Goal: Task Accomplishment & Management: Manage account settings

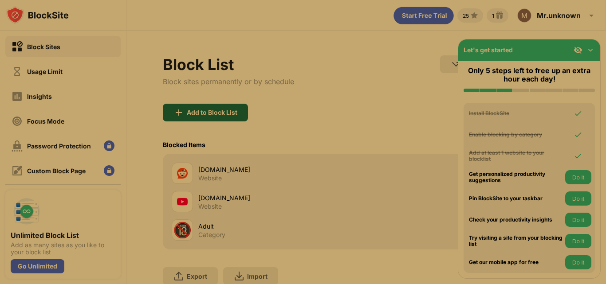
click at [219, 116] on div "Add to Block List" at bounding box center [212, 112] width 51 height 7
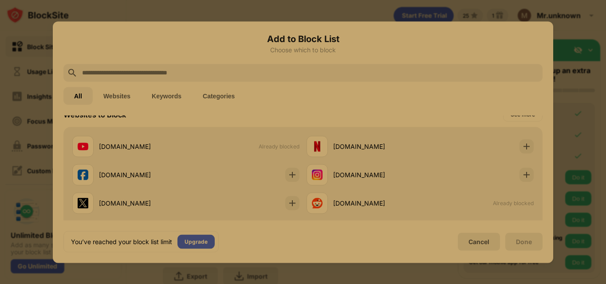
scroll to position [142, 0]
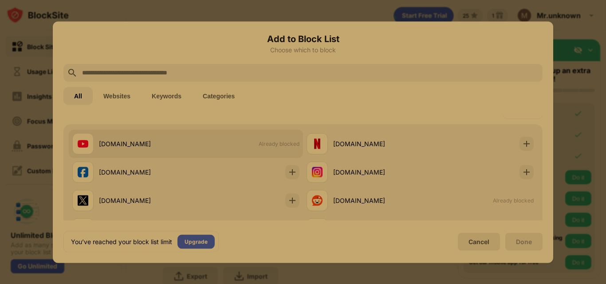
click at [279, 137] on div "[DOMAIN_NAME] Already blocked" at bounding box center [186, 144] width 234 height 28
drag, startPoint x: 279, startPoint y: 137, endPoint x: 231, endPoint y: 140, distance: 48.0
click at [231, 140] on div "[DOMAIN_NAME] Already blocked" at bounding box center [186, 144] width 234 height 28
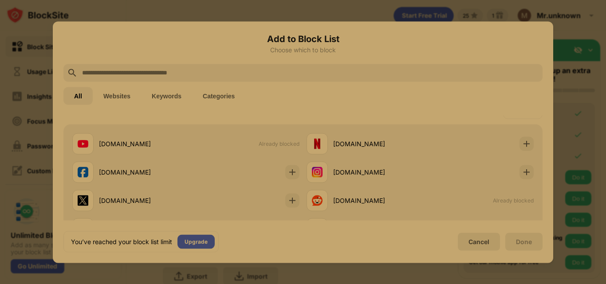
drag, startPoint x: 240, startPoint y: 138, endPoint x: 469, endPoint y: 124, distance: 230.3
click at [469, 124] on div "Websites to Block See more" at bounding box center [302, 111] width 479 height 25
click at [477, 234] on div "Cancel" at bounding box center [479, 242] width 42 height 18
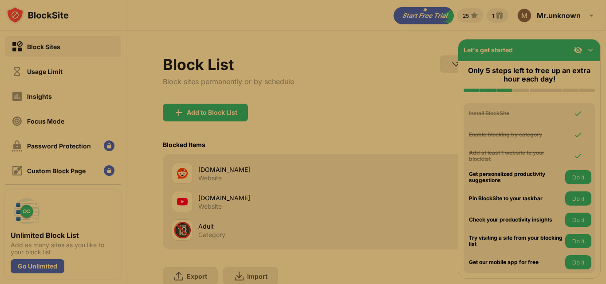
click at [237, 221] on div "🔞 Adult Category" at bounding box center [269, 230] width 195 height 21
click at [237, 196] on div "[DOMAIN_NAME]" at bounding box center [282, 197] width 168 height 9
click at [218, 200] on div "[DOMAIN_NAME]" at bounding box center [282, 197] width 168 height 9
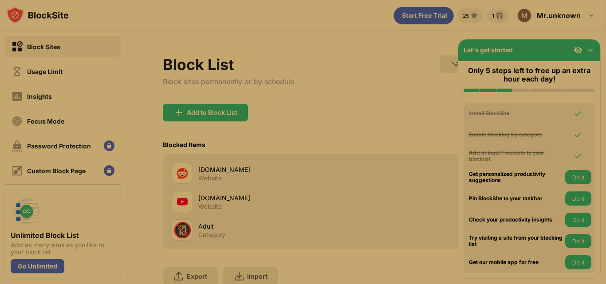
click at [218, 200] on div "[DOMAIN_NAME]" at bounding box center [282, 197] width 168 height 9
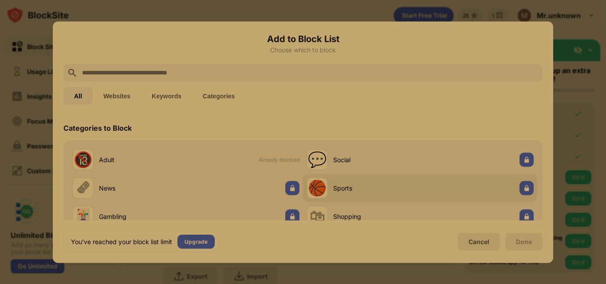
scroll to position [465, 0]
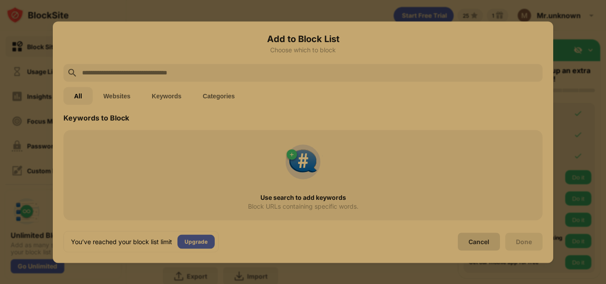
click at [482, 236] on div "Cancel" at bounding box center [479, 242] width 42 height 18
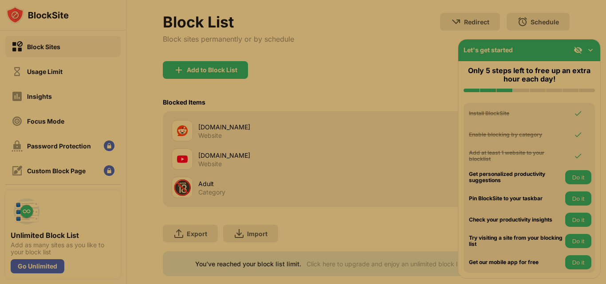
scroll to position [66, 0]
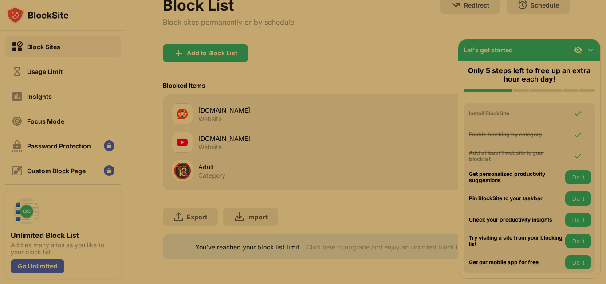
click at [223, 114] on div "[DOMAIN_NAME] Website" at bounding box center [282, 114] width 168 height 17
click at [217, 160] on div "🔞 Adult Category" at bounding box center [269, 170] width 195 height 21
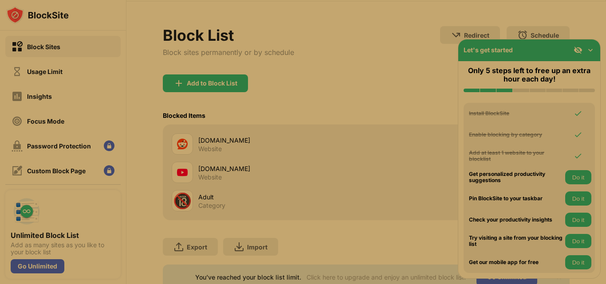
scroll to position [0, 0]
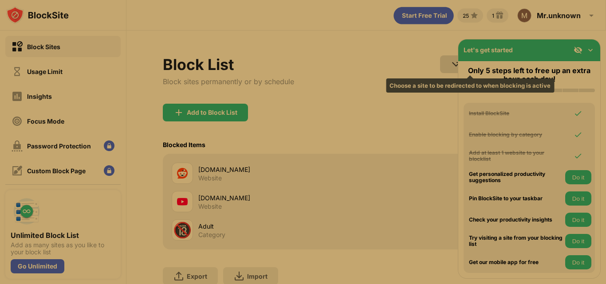
click at [451, 68] on img at bounding box center [456, 64] width 11 height 11
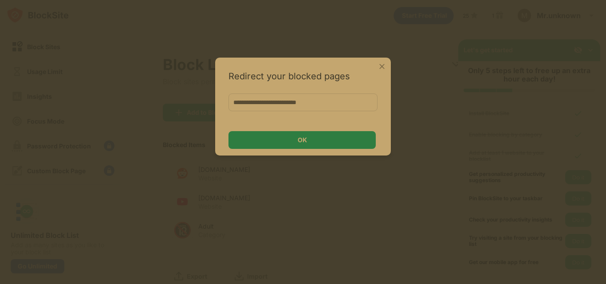
click at [381, 63] on img at bounding box center [382, 66] width 9 height 9
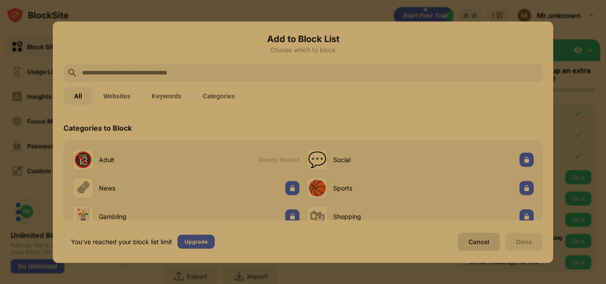
click at [482, 242] on div "Cancel" at bounding box center [479, 242] width 21 height 8
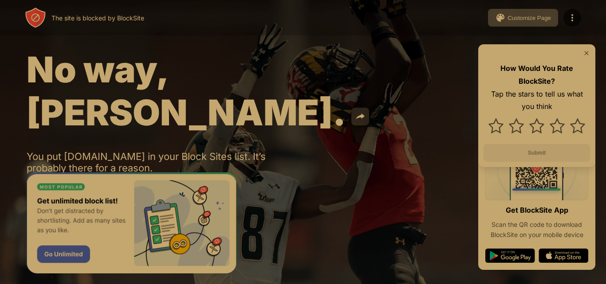
click at [351, 108] on button at bounding box center [360, 117] width 18 height 18
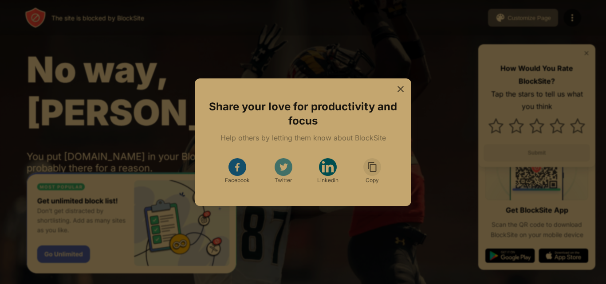
click at [404, 81] on div "Share your love for productivity and focus Help others by letting them know abo…" at bounding box center [303, 143] width 217 height 128
click at [401, 88] on img at bounding box center [400, 89] width 9 height 9
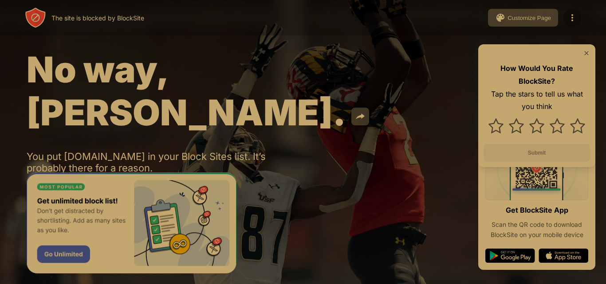
click at [575, 15] on img at bounding box center [572, 17] width 11 height 11
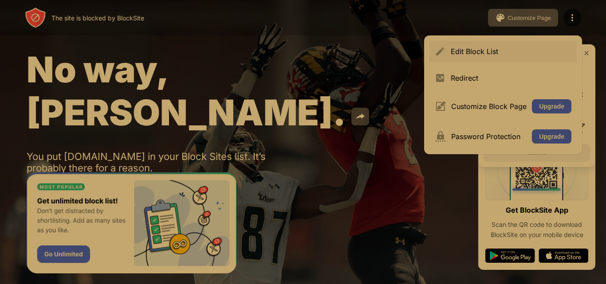
click at [513, 51] on div "Edit Block List" at bounding box center [511, 51] width 121 height 9
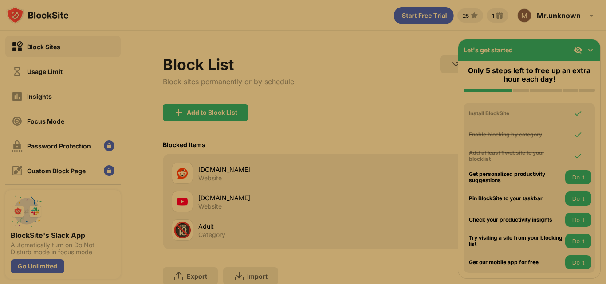
click at [435, 196] on div "youtube.com Website" at bounding box center [366, 202] width 396 height 28
click at [208, 208] on div "Website" at bounding box center [210, 207] width 24 height 8
click at [592, 51] on img at bounding box center [590, 50] width 9 height 9
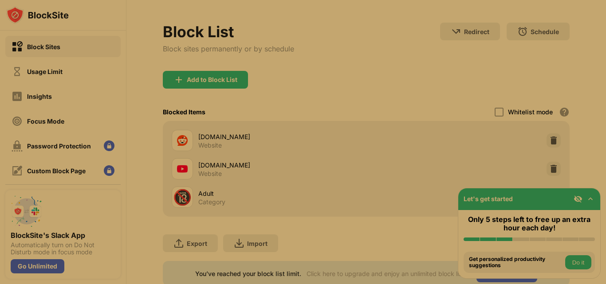
scroll to position [66, 0]
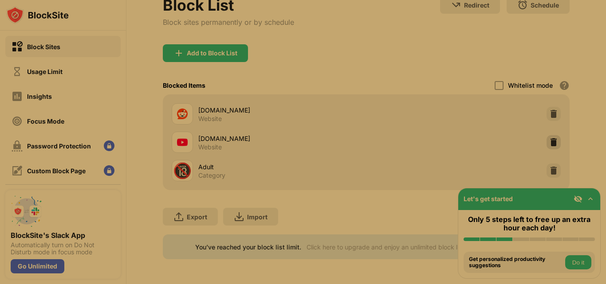
click at [547, 137] on div at bounding box center [554, 142] width 14 height 14
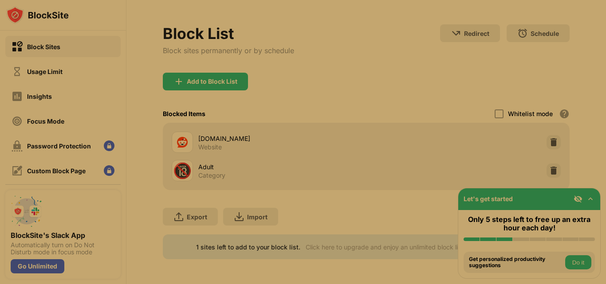
scroll to position [38, 0]
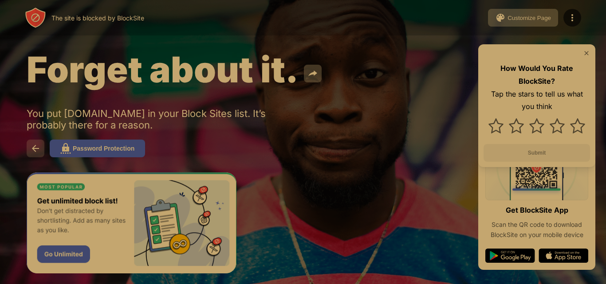
click at [35, 149] on img at bounding box center [35, 148] width 11 height 11
